Goal: Task Accomplishment & Management: Complete application form

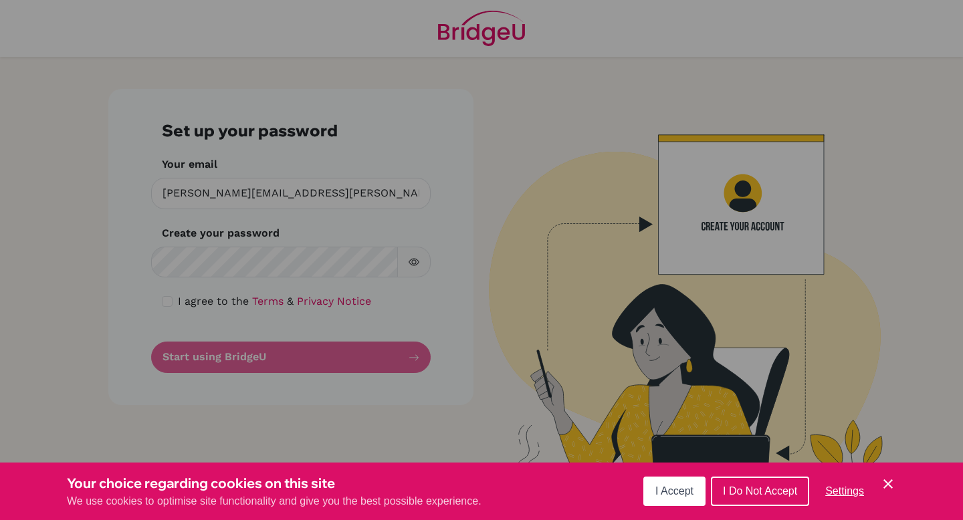
click at [684, 490] on span "I Accept" at bounding box center [674, 490] width 38 height 11
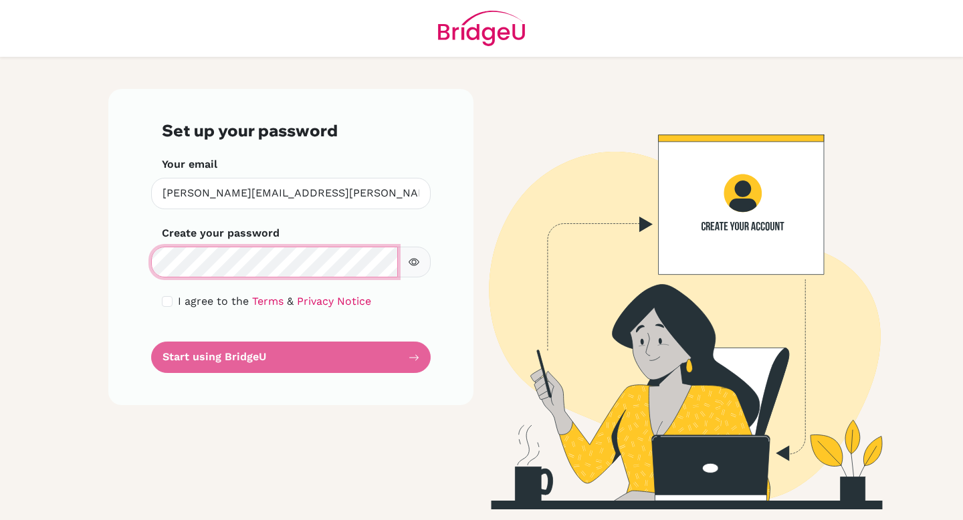
click at [0, 520] on com-1password-button at bounding box center [0, 520] width 0 height 0
click at [169, 299] on input "checkbox" at bounding box center [167, 301] width 11 height 11
checkbox input "true"
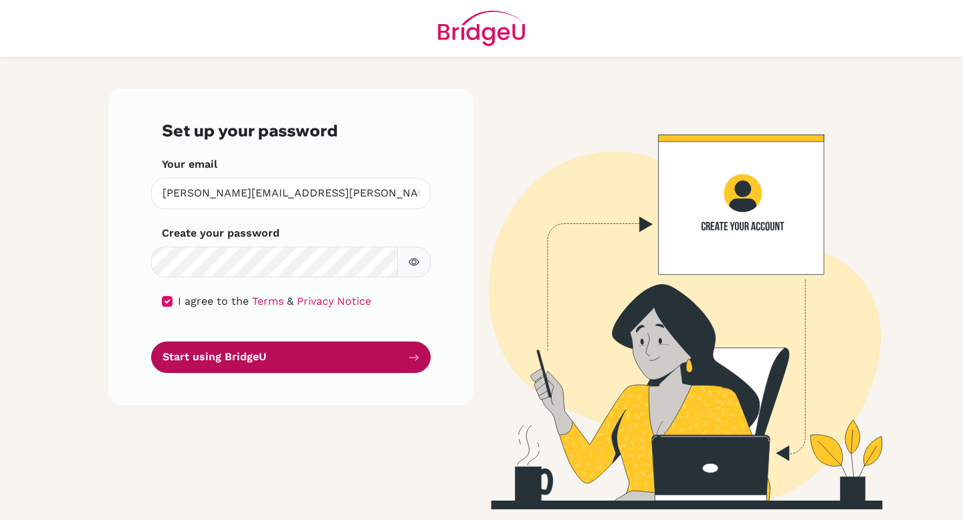
click at [312, 357] on button "Start using BridgeU" at bounding box center [291, 357] width 280 height 31
click at [415, 358] on icon "submit" at bounding box center [414, 357] width 11 height 11
